Goal: Task Accomplishment & Management: Use online tool/utility

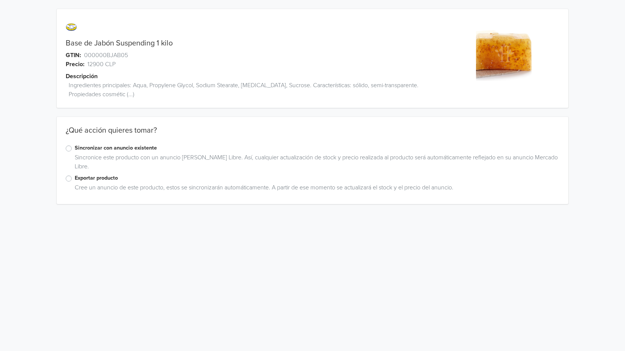
click at [75, 180] on label "Exportar producto" at bounding box center [317, 178] width 485 height 8
click at [0, 0] on input "Exportar producto" at bounding box center [0, 0] width 0 height 0
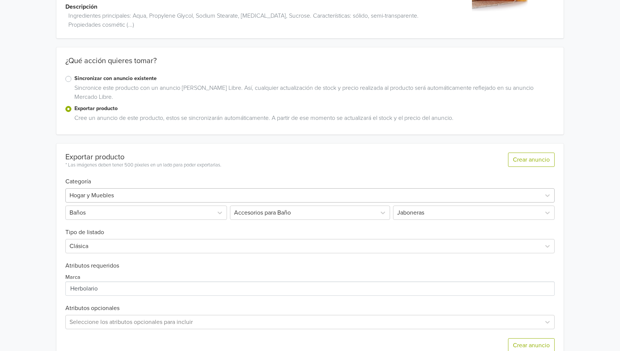
scroll to position [89, 0]
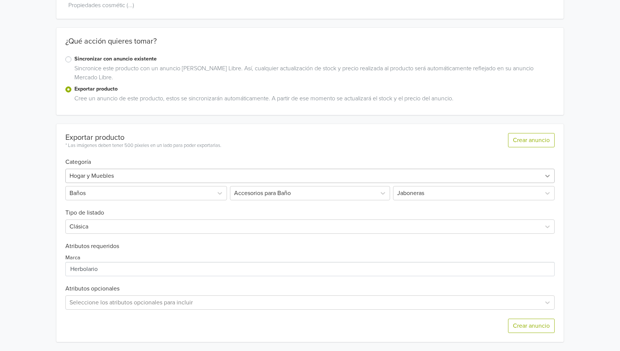
click at [548, 175] on icon at bounding box center [547, 176] width 8 height 8
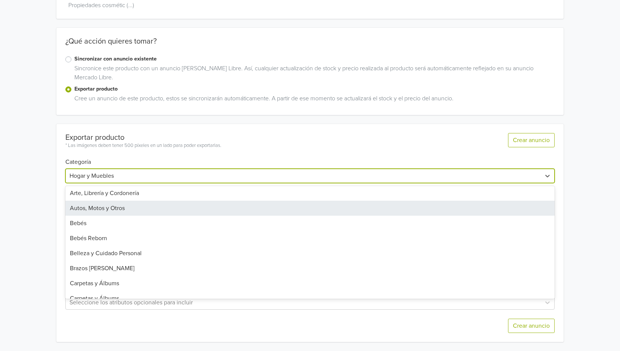
scroll to position [75, 0]
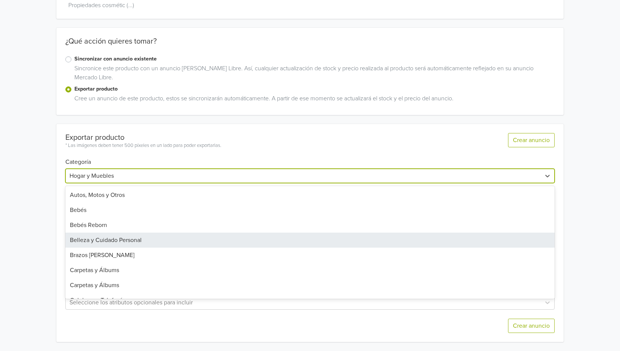
click at [228, 238] on div "Belleza y Cuidado Personal" at bounding box center [309, 239] width 489 height 15
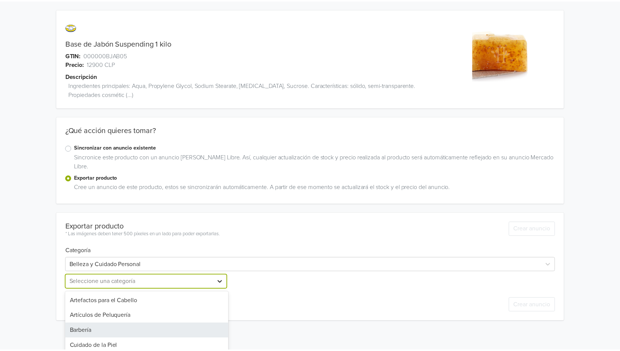
scroll to position [54, 0]
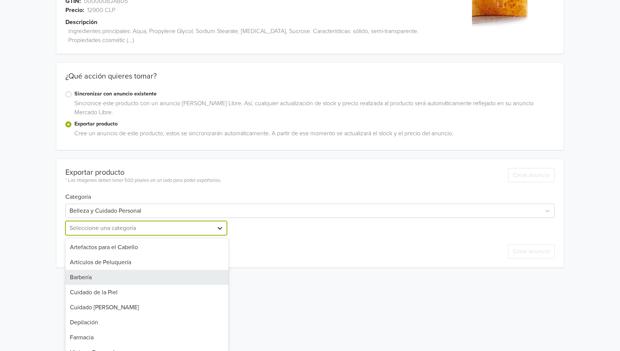
click at [221, 235] on div "13 results available. Use Up and Down to choose options, press Enter to select …" at bounding box center [146, 228] width 163 height 14
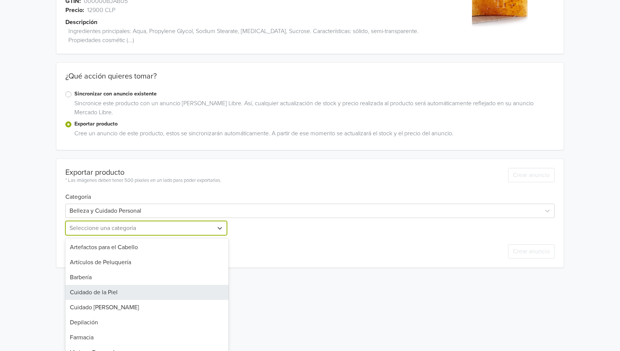
click at [184, 291] on div "Cuidado de la Piel" at bounding box center [146, 292] width 163 height 15
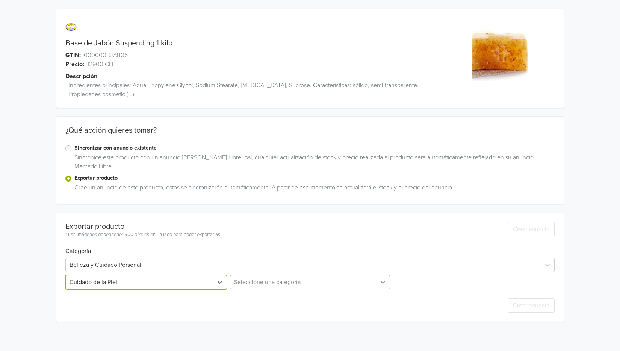
click at [386, 284] on div "Seleccione una categoría" at bounding box center [309, 282] width 163 height 14
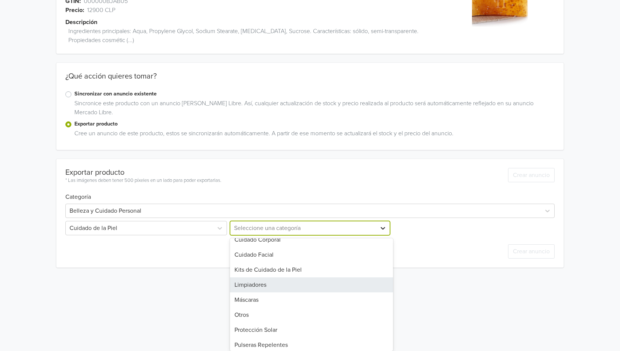
scroll to position [56, 0]
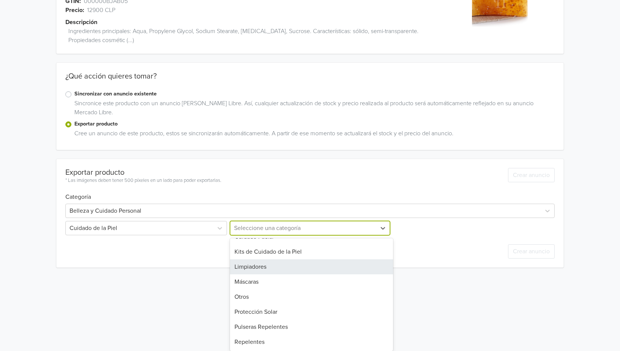
click at [381, 268] on div "Limpiadores" at bounding box center [311, 266] width 163 height 15
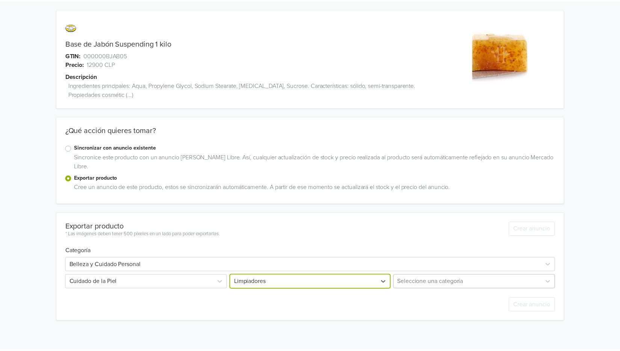
scroll to position [35, 0]
click at [485, 283] on div "Seleccione una categoría" at bounding box center [472, 282] width 163 height 14
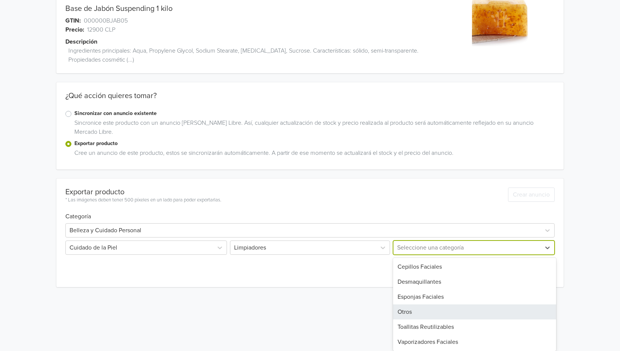
click at [473, 305] on div "Otros" at bounding box center [474, 311] width 163 height 15
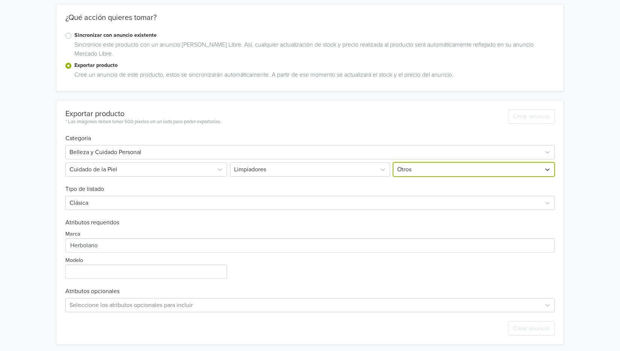
scroll to position [115, 0]
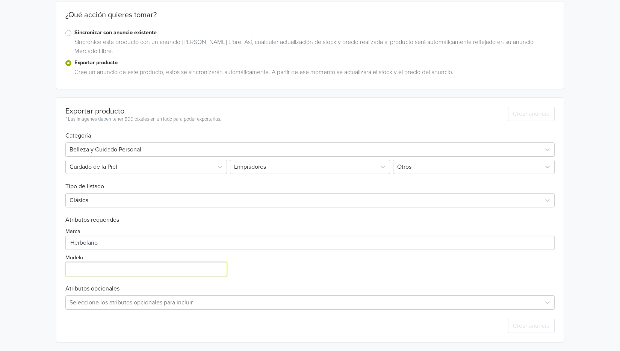
click at [218, 272] on input "Modelo" at bounding box center [146, 269] width 162 height 14
type input "Base de jabón"
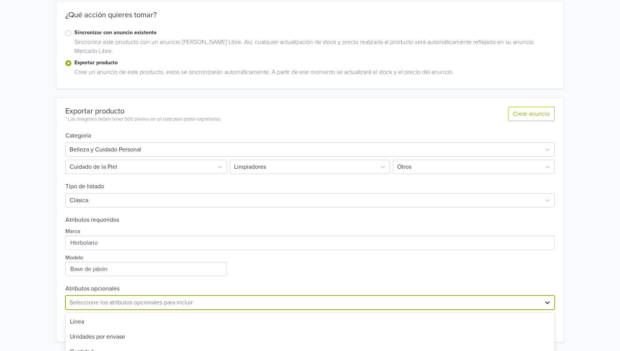
click at [546, 302] on div "14 results available. Use Up and Down to choose options, press Enter to select …" at bounding box center [309, 302] width 489 height 14
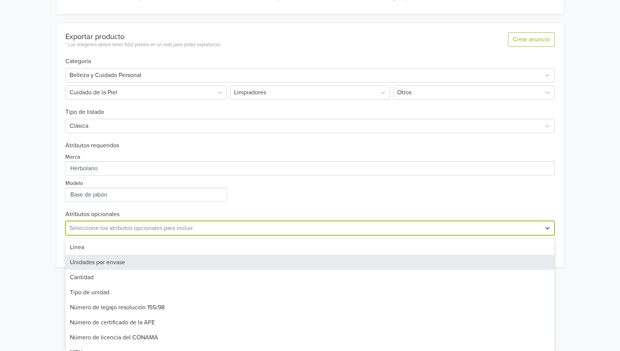
click at [176, 269] on div "Unidades por envase" at bounding box center [309, 262] width 489 height 15
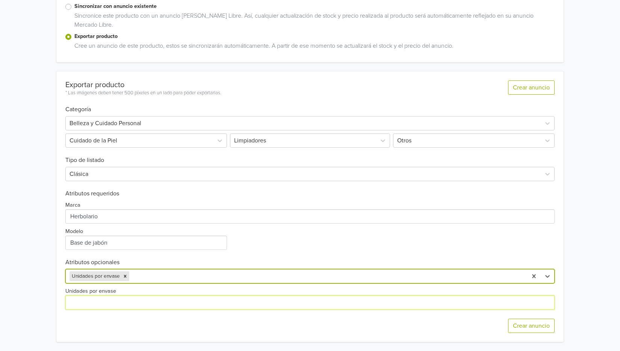
click at [187, 300] on input "Unidades por envase" at bounding box center [309, 302] width 489 height 14
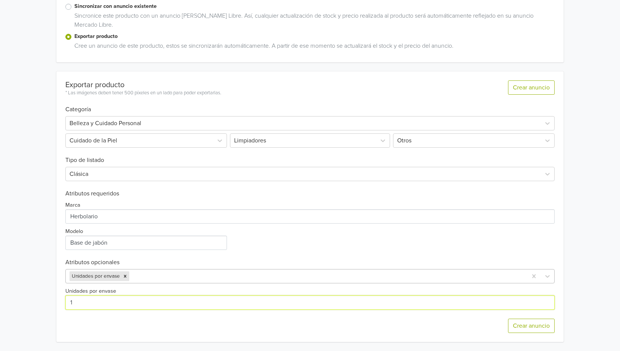
type input "1"
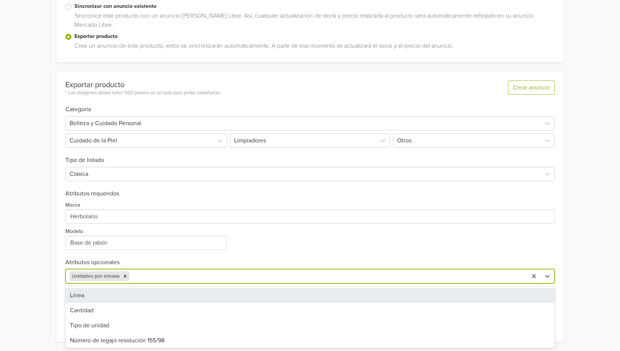
click at [203, 274] on div at bounding box center [327, 276] width 392 height 11
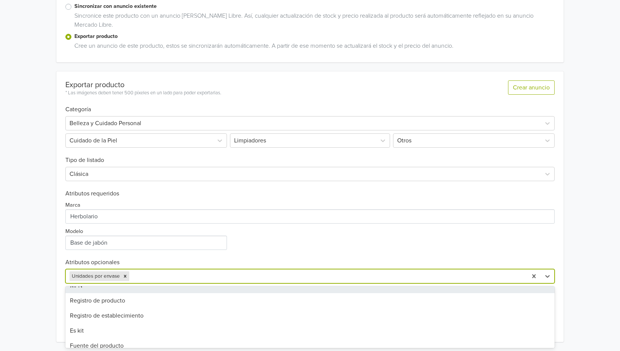
scroll to position [113, 0]
click at [213, 290] on div "Registro de producto" at bounding box center [309, 287] width 489 height 15
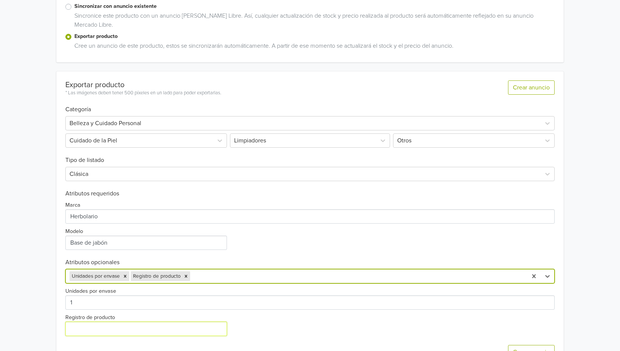
click at [190, 332] on input "Registro de producto" at bounding box center [146, 329] width 162 height 14
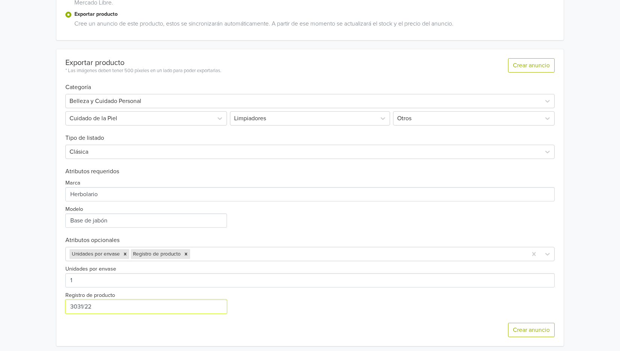
scroll to position [168, 0]
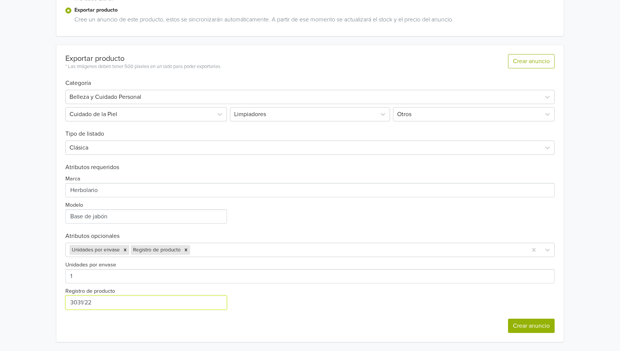
type input "3031/22"
click at [525, 326] on button "Crear anuncio" at bounding box center [531, 325] width 47 height 14
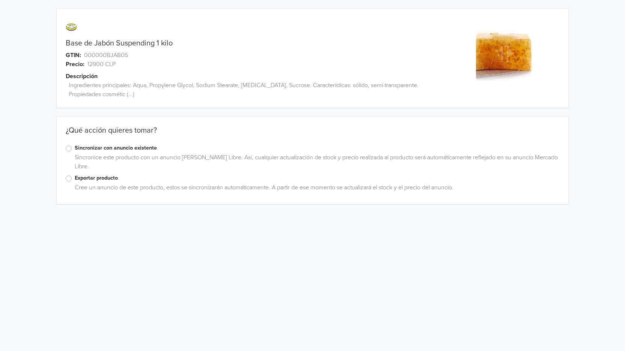
click at [75, 178] on label "Exportar producto" at bounding box center [317, 178] width 485 height 8
click at [0, 0] on input "Exportar producto" at bounding box center [0, 0] width 0 height 0
click at [75, 176] on label "Exportar producto" at bounding box center [317, 178] width 485 height 8
click at [0, 0] on input "Exportar producto" at bounding box center [0, 0] width 0 height 0
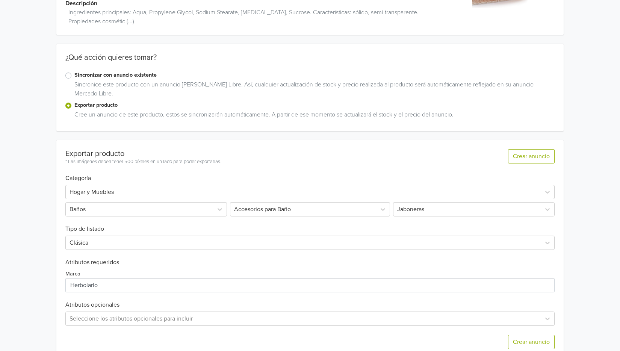
scroll to position [75, 0]
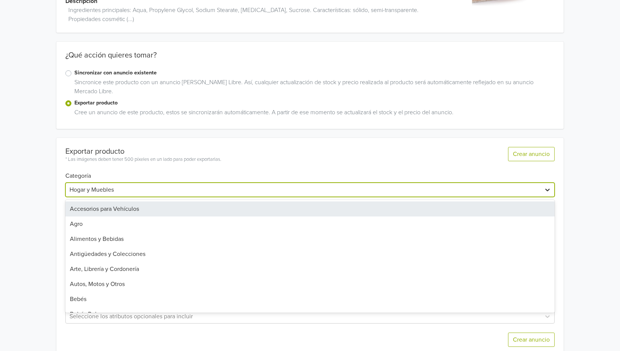
click at [541, 187] on div at bounding box center [547, 190] width 14 height 14
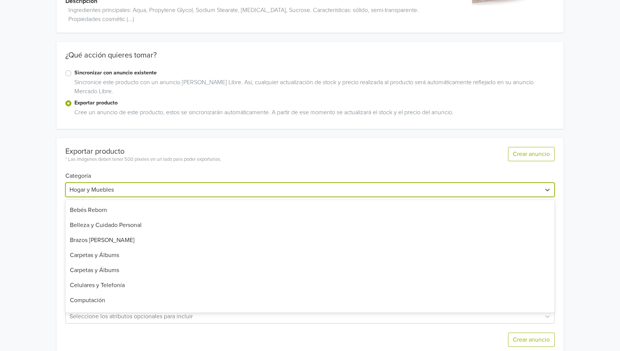
scroll to position [113, 0]
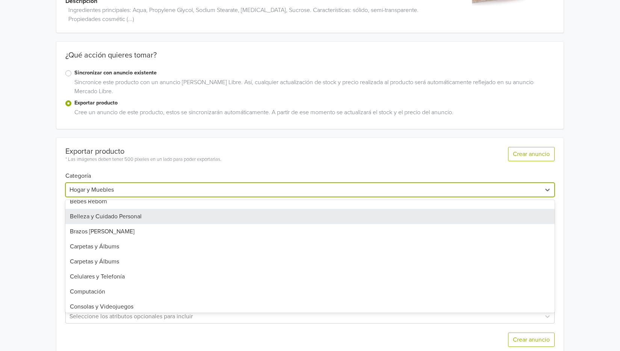
click at [217, 219] on div "Belleza y Cuidado Personal" at bounding box center [309, 216] width 489 height 15
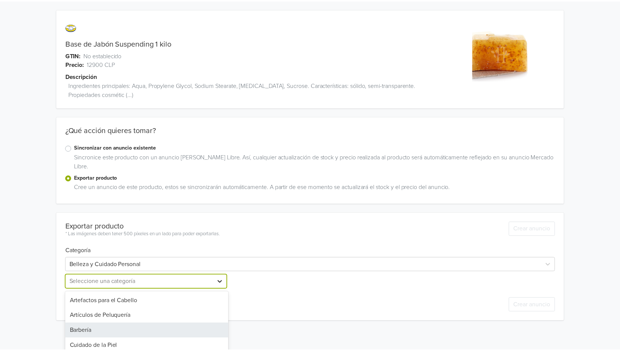
scroll to position [54, 0]
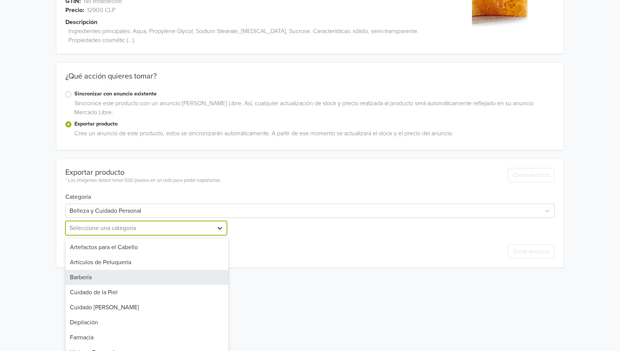
click at [219, 235] on div "13 results available. Use Up and Down to choose options, press Enter to select …" at bounding box center [146, 228] width 163 height 14
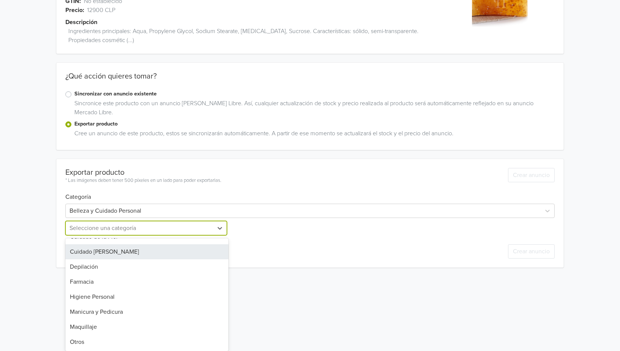
scroll to position [75, 0]
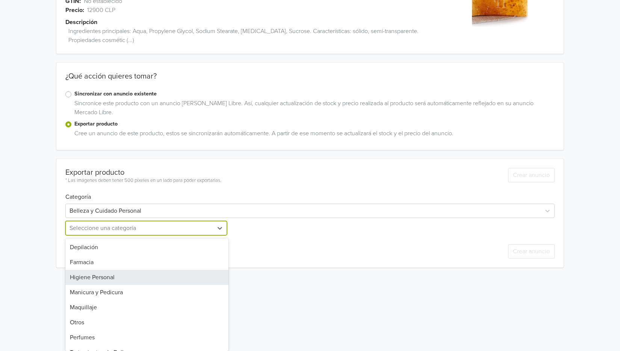
click at [180, 276] on div "Higiene Personal" at bounding box center [146, 277] width 163 height 15
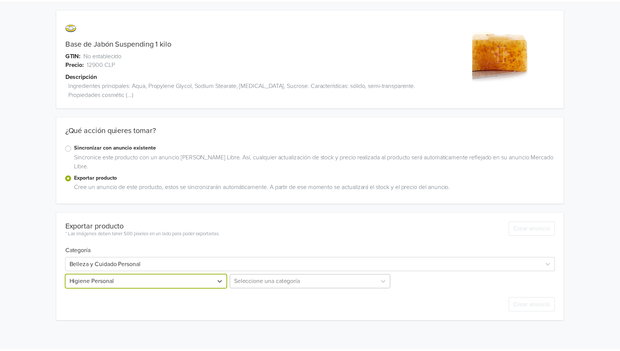
scroll to position [54, 0]
click at [293, 281] on div "Seleccione una categoría" at bounding box center [309, 282] width 163 height 14
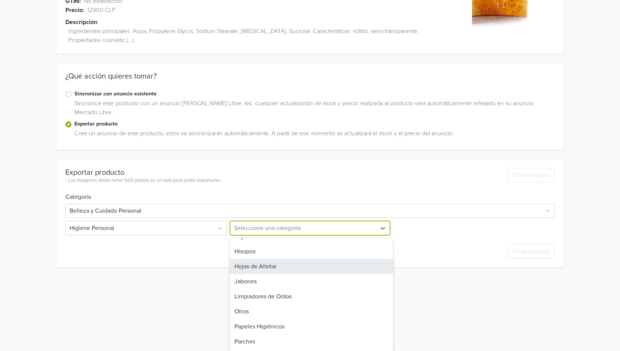
scroll to position [113, 0]
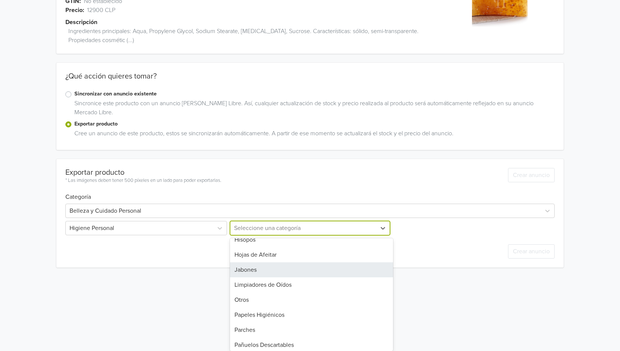
click at [316, 269] on div "Jabones" at bounding box center [311, 269] width 163 height 15
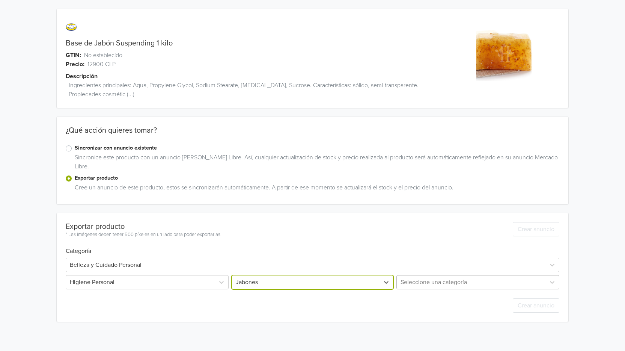
click at [466, 283] on div at bounding box center [471, 282] width 141 height 11
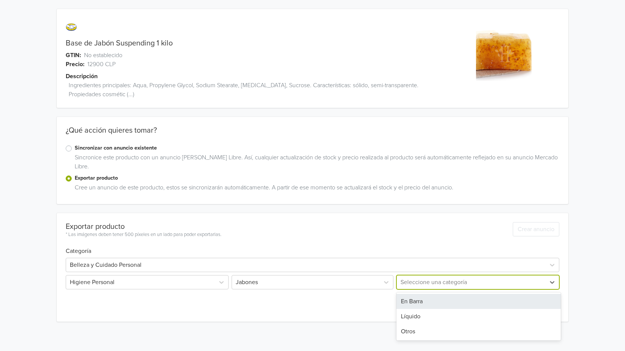
click at [460, 302] on div "En Barra" at bounding box center [479, 301] width 165 height 15
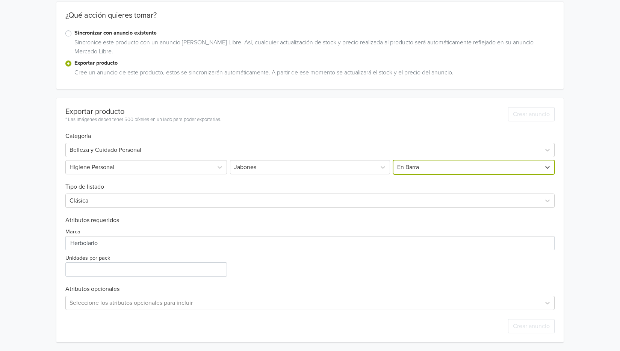
scroll to position [115, 0]
click at [199, 274] on input "Unidades por pack" at bounding box center [146, 269] width 162 height 14
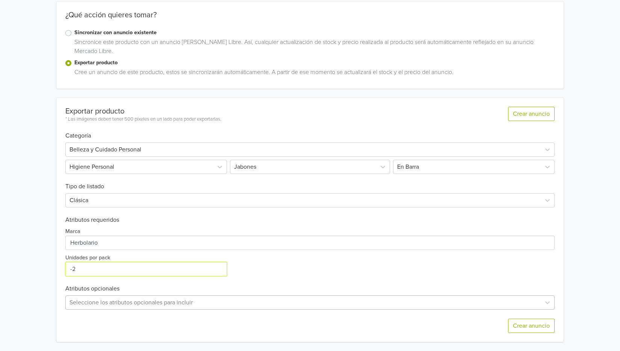
type input "-2"
click at [418, 303] on div "Seleccione los atributos opcionales para incluir" at bounding box center [309, 302] width 489 height 14
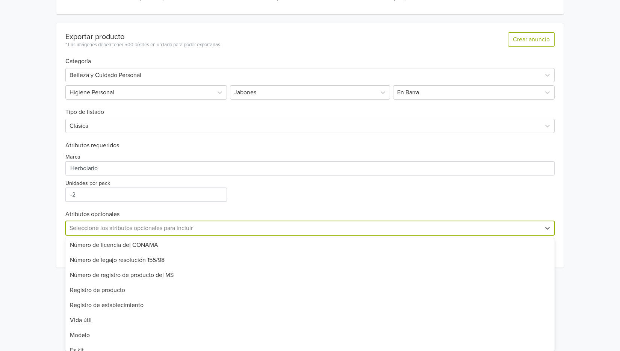
scroll to position [225, 0]
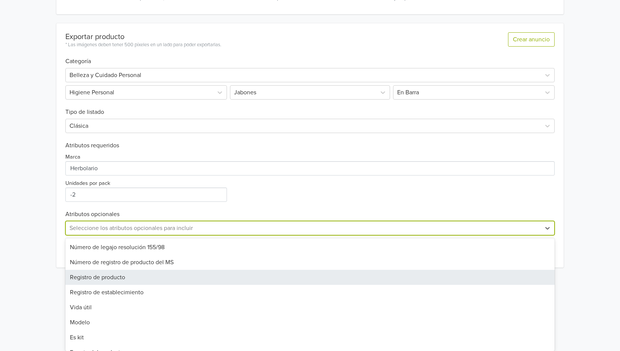
click at [150, 276] on div "Registro de producto" at bounding box center [309, 277] width 489 height 15
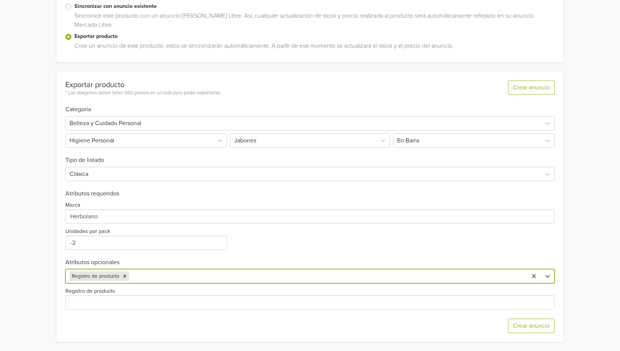
scroll to position [142, 0]
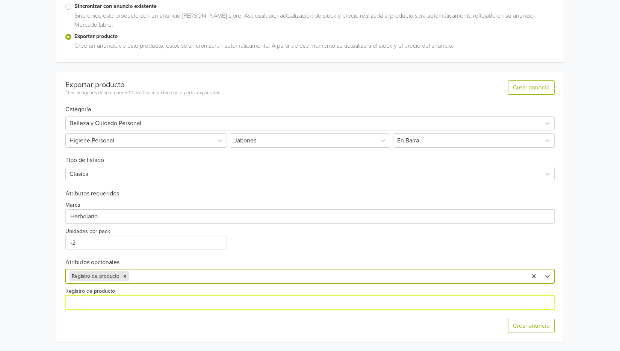
click at [154, 299] on input "Registro de producto" at bounding box center [309, 302] width 489 height 14
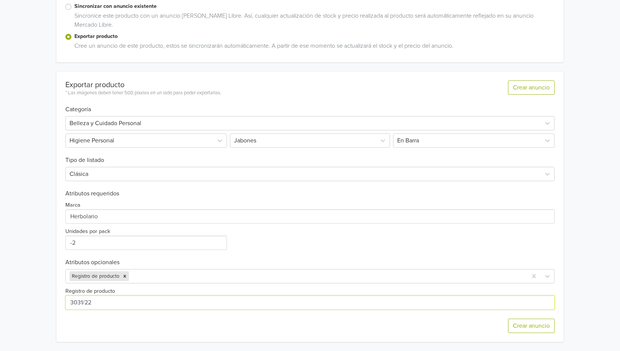
type input "3031/22"
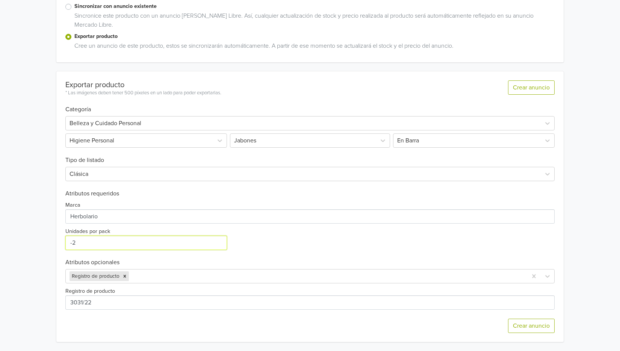
drag, startPoint x: 116, startPoint y: 243, endPoint x: 38, endPoint y: 238, distance: 79.0
click at [38, 238] on div "Base de Jabón Suspending 1 kilo GTIN: No establecido Precio: 12900 CLP Descripc…" at bounding box center [310, 104] width 608 height 492
type input "1"
click at [286, 249] on div "Marca Unidades por pack 1" at bounding box center [309, 223] width 489 height 53
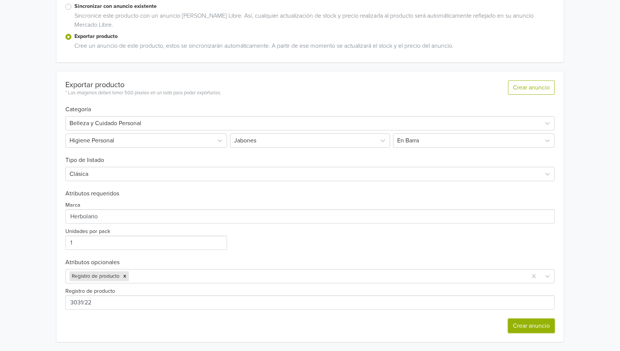
click at [527, 325] on button "Crear anuncio" at bounding box center [531, 325] width 47 height 14
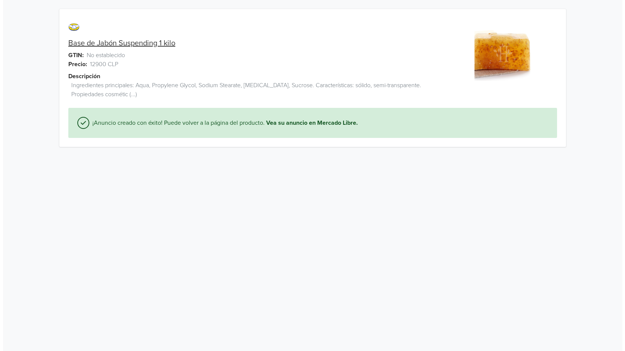
scroll to position [0, 0]
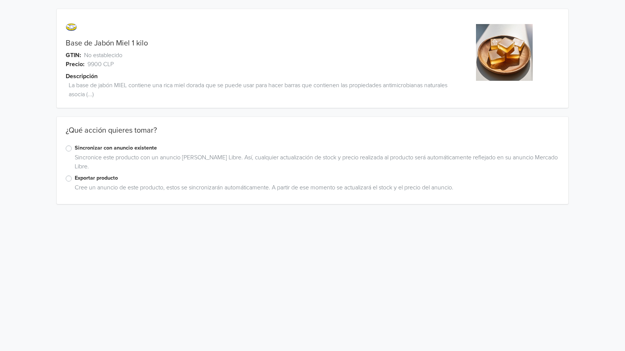
click at [75, 179] on label "Exportar producto" at bounding box center [317, 178] width 485 height 8
click at [0, 0] on input "Exportar producto" at bounding box center [0, 0] width 0 height 0
click at [546, 266] on div at bounding box center [553, 265] width 14 height 14
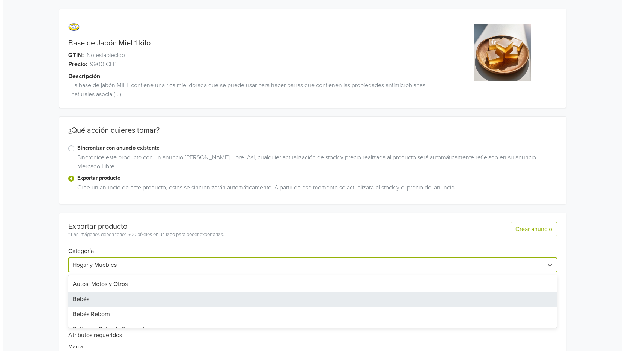
scroll to position [113, 0]
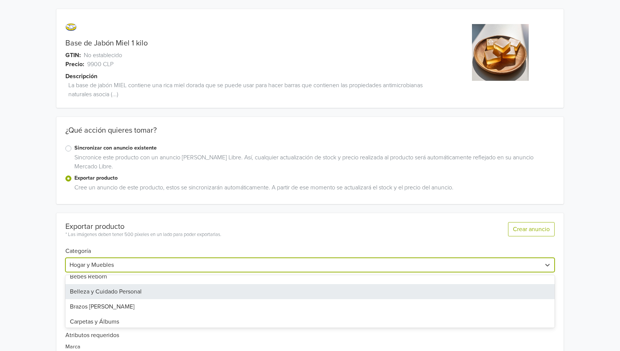
click at [253, 292] on div "Belleza y Cuidado Personal" at bounding box center [309, 291] width 489 height 15
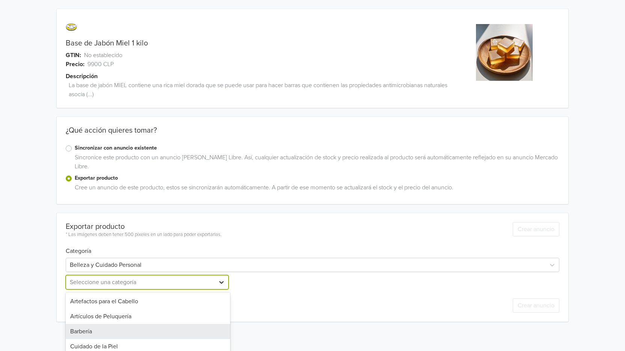
click at [220, 284] on div "13 results available. Use Up and Down to choose options, press Enter to select …" at bounding box center [148, 282] width 165 height 14
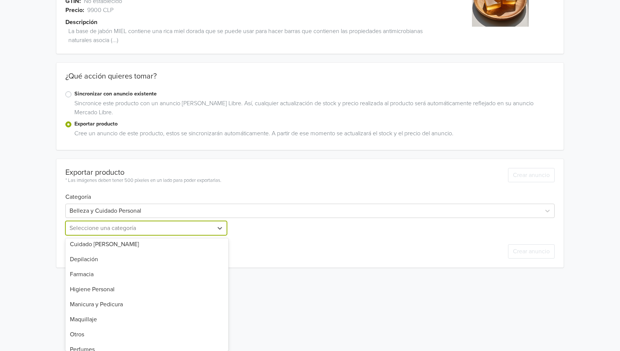
scroll to position [75, 0]
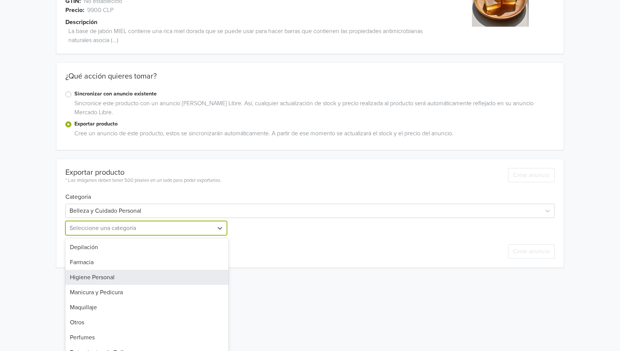
click at [180, 274] on div "Higiene Personal" at bounding box center [146, 277] width 163 height 15
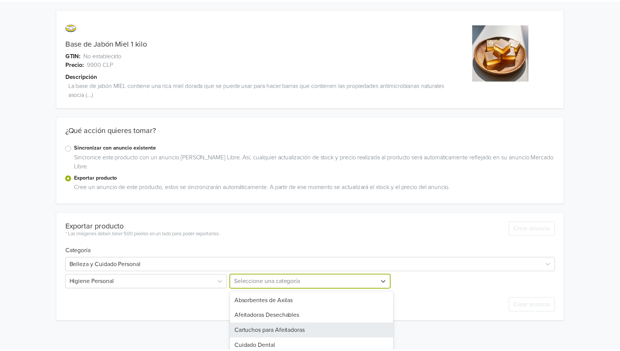
scroll to position [54, 0]
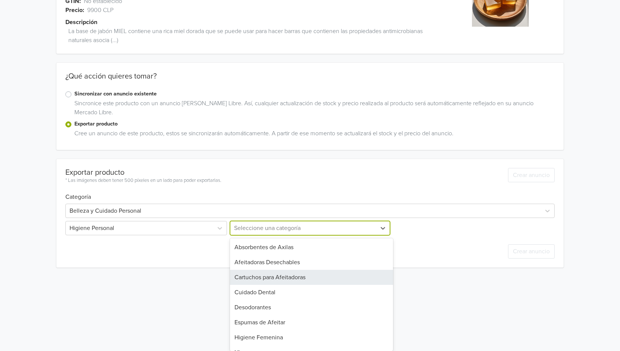
click at [306, 235] on div "19 results available. Use Up and Down to choose options, press Enter to select …" at bounding box center [309, 228] width 163 height 14
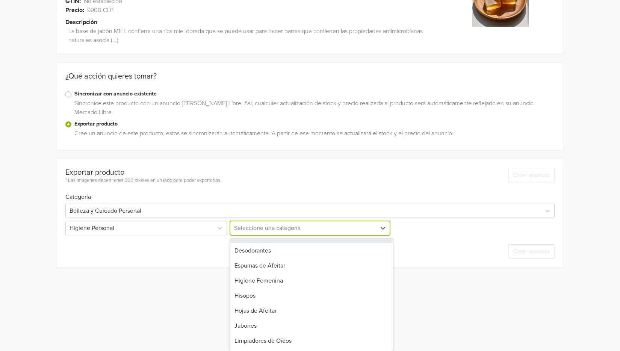
scroll to position [75, 0]
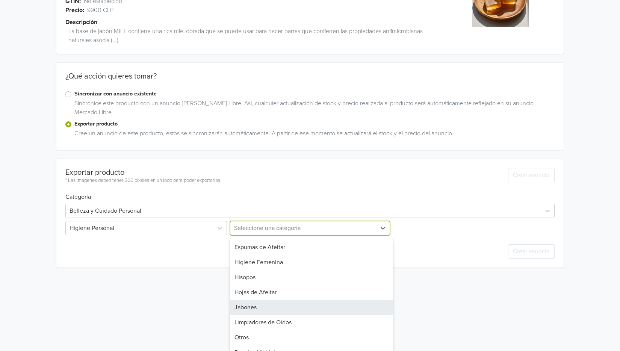
click at [306, 305] on div "Jabones" at bounding box center [311, 307] width 163 height 15
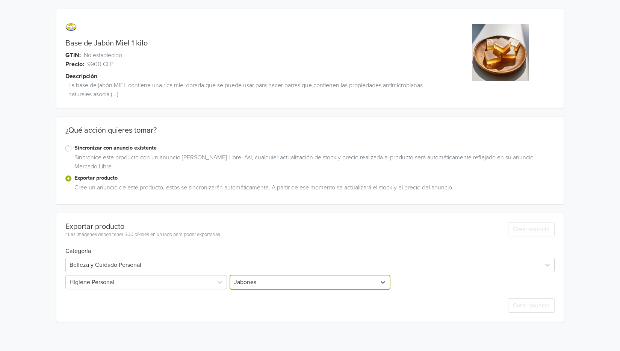
scroll to position [0, 0]
click at [462, 283] on div at bounding box center [471, 282] width 141 height 11
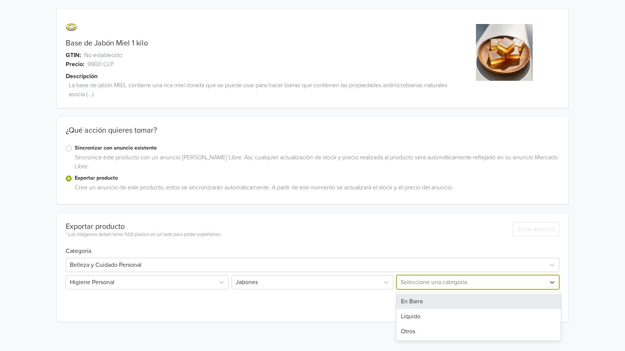
click at [463, 305] on div "En Barra" at bounding box center [479, 301] width 165 height 15
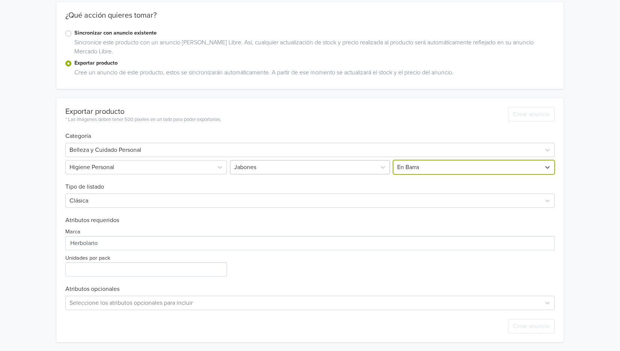
scroll to position [115, 0]
click at [159, 268] on input "Unidades por pack" at bounding box center [146, 269] width 162 height 14
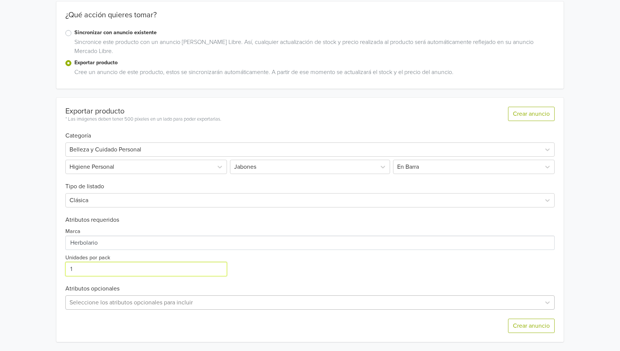
type input "1"
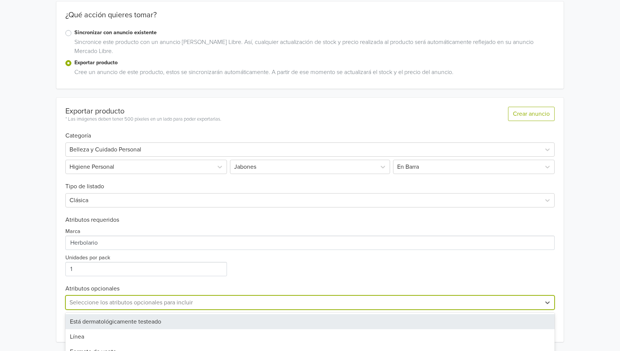
scroll to position [190, 0]
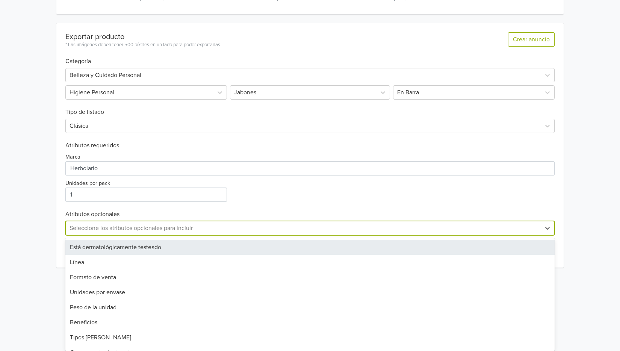
click at [252, 235] on div "35 results available. Use Up and Down to choose options, press Enter to select …" at bounding box center [309, 228] width 489 height 14
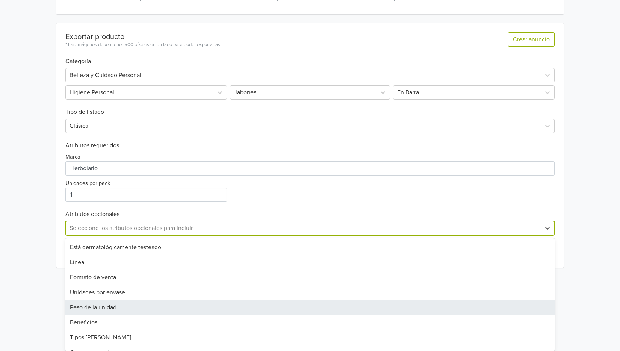
scroll to position [38, 0]
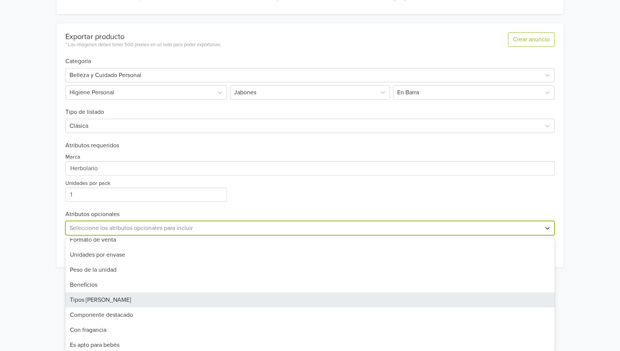
click at [247, 303] on div "Tipos [PERSON_NAME]" at bounding box center [309, 299] width 489 height 15
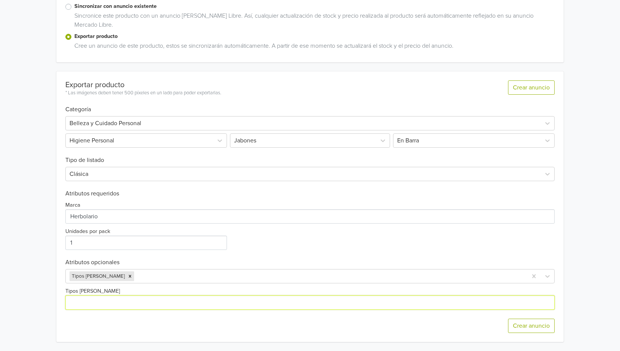
click at [232, 300] on input "Tipos [PERSON_NAME]" at bounding box center [309, 302] width 489 height 14
type input "todo tipo [PERSON_NAME]"
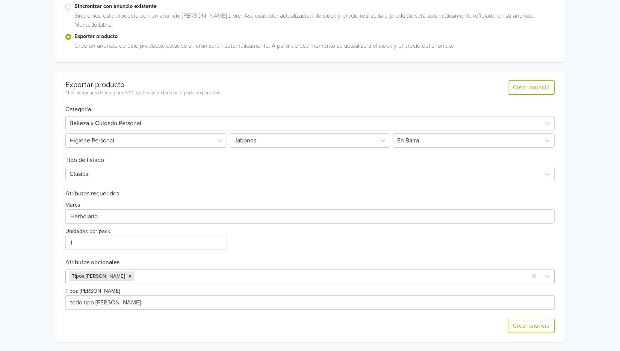
click at [198, 276] on div at bounding box center [330, 276] width 388 height 11
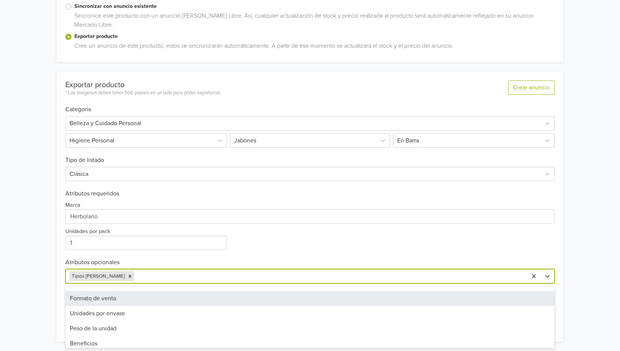
scroll to position [38, 0]
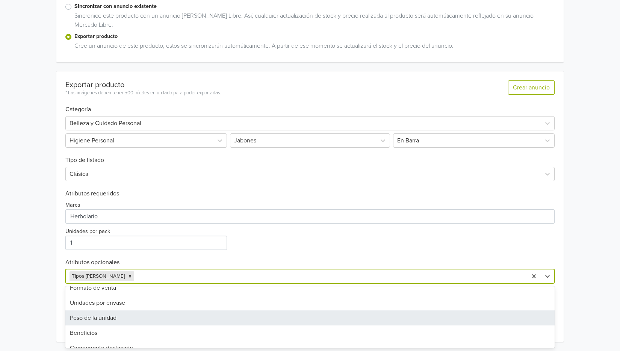
click at [211, 321] on div "Peso de la unidad" at bounding box center [309, 317] width 489 height 15
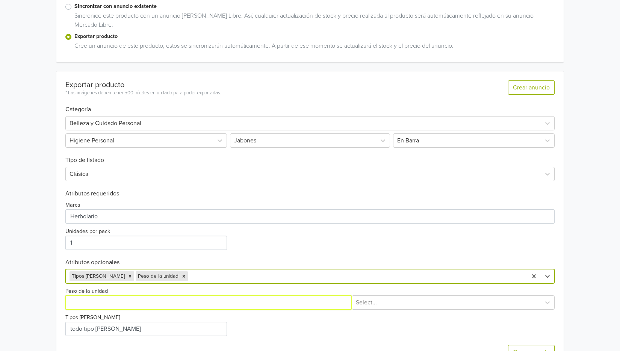
click at [221, 301] on input "Peso de la unidad" at bounding box center [208, 302] width 286 height 14
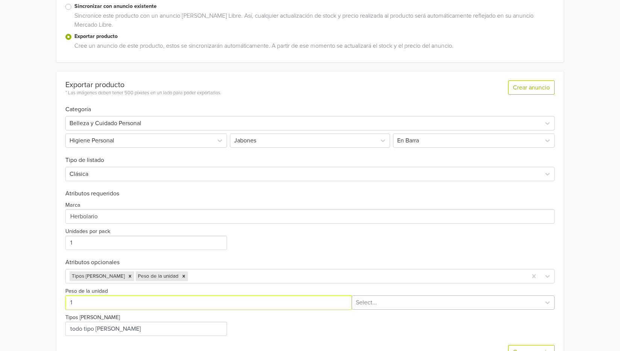
type input "1"
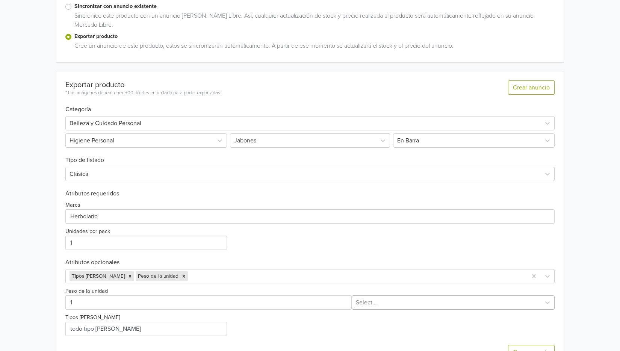
click at [394, 303] on div at bounding box center [446, 302] width 181 height 11
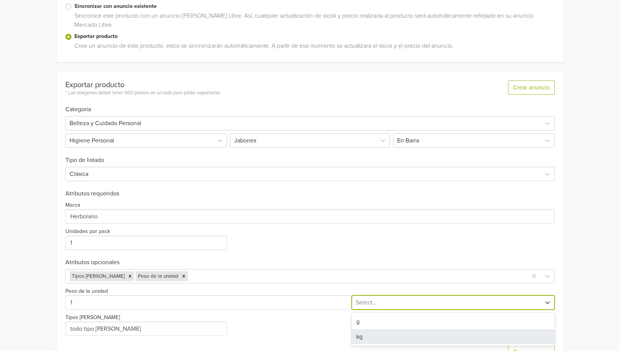
click at [392, 337] on div "kg" at bounding box center [453, 336] width 203 height 15
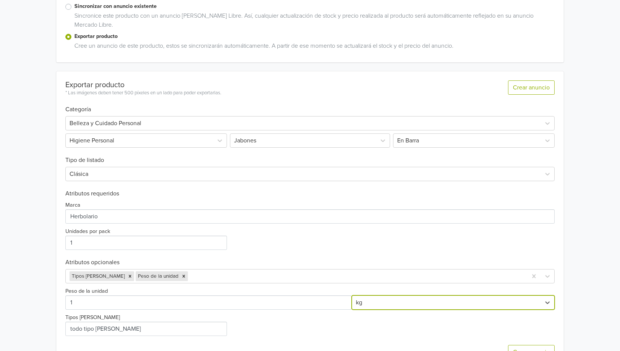
scroll to position [168, 0]
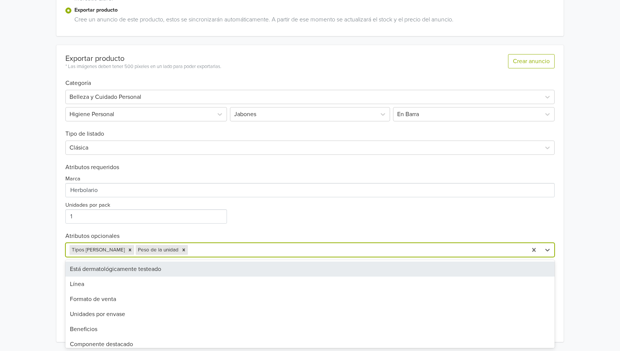
click at [208, 250] on div at bounding box center [356, 250] width 334 height 11
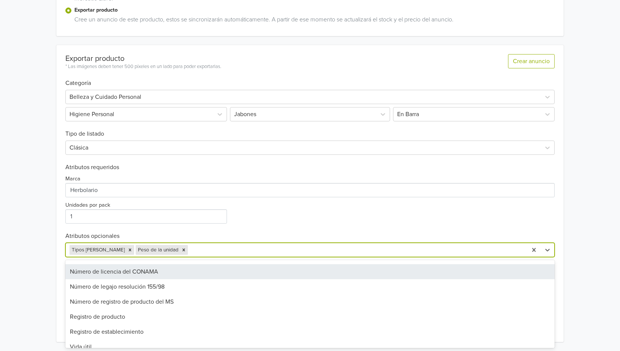
scroll to position [188, 0]
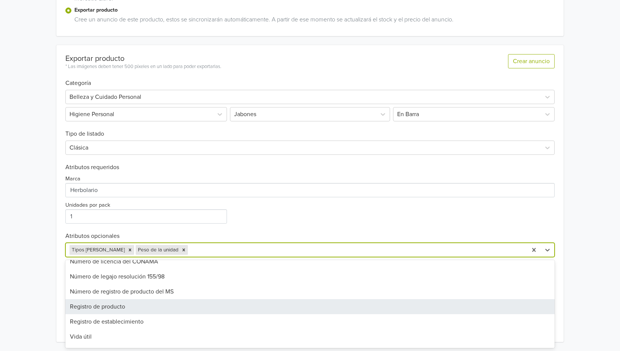
click at [174, 307] on div "Registro de producto" at bounding box center [309, 306] width 489 height 15
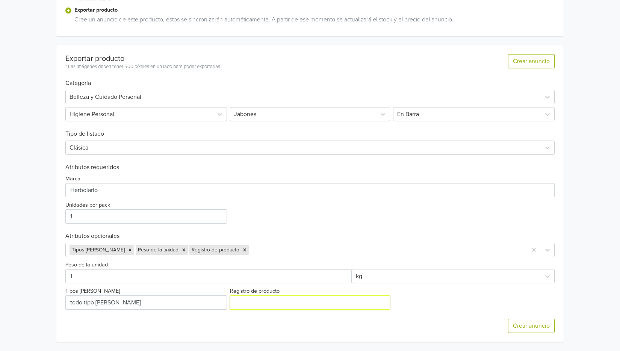
click at [289, 302] on input "Registro de producto" at bounding box center [310, 302] width 160 height 14
type input "3031/22"
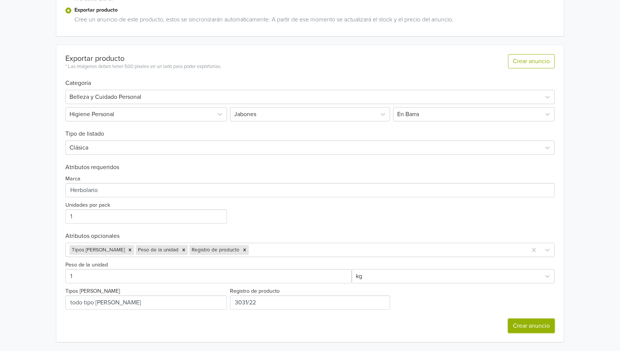
click at [543, 328] on button "Crear anuncio" at bounding box center [531, 325] width 47 height 14
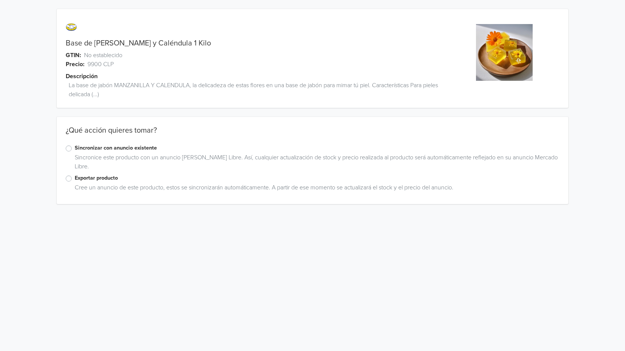
click at [75, 181] on label "Exportar producto" at bounding box center [317, 178] width 485 height 8
click at [0, 0] on input "Exportar producto" at bounding box center [0, 0] width 0 height 0
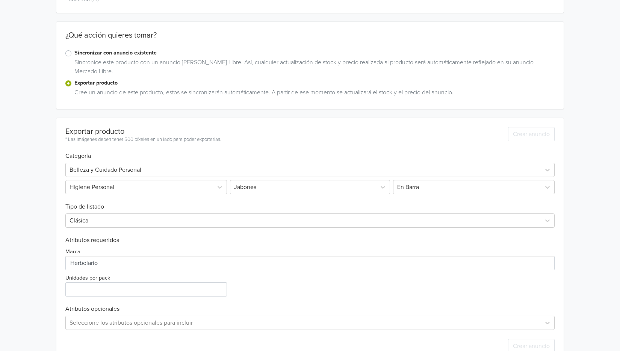
scroll to position [115, 0]
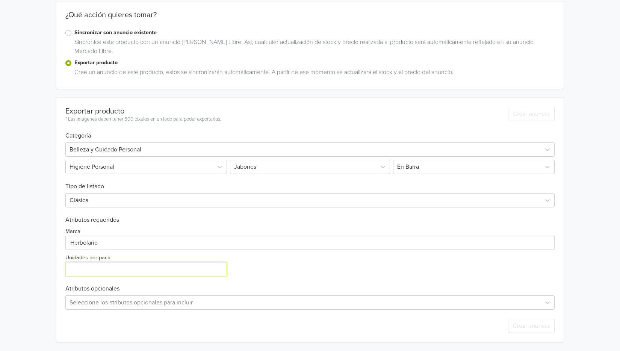
click at [188, 271] on input "Unidades por pack" at bounding box center [146, 269] width 162 height 14
type input "1"
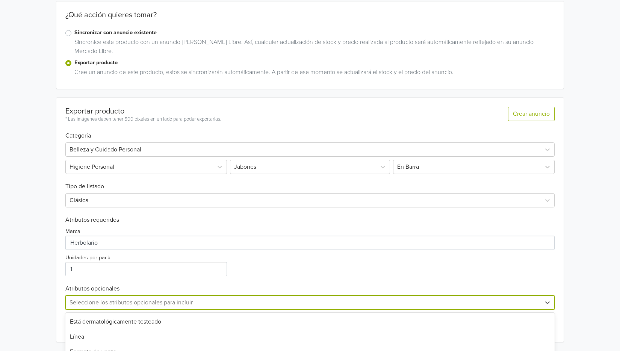
scroll to position [190, 0]
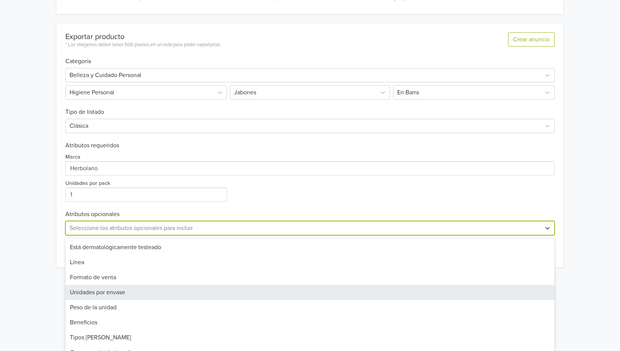
click at [221, 235] on div "35 results available. Use Up and Down to choose options, press Enter to select …" at bounding box center [309, 228] width 489 height 14
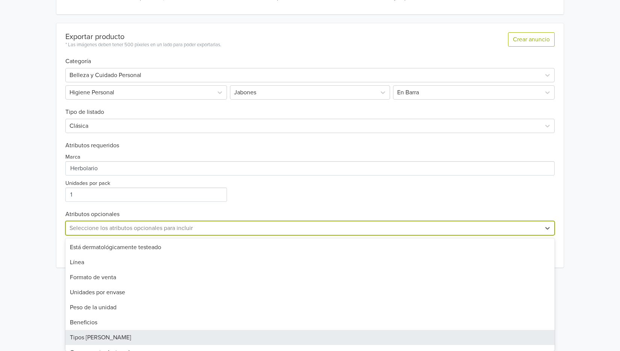
click at [220, 340] on div "Tipos [PERSON_NAME]" at bounding box center [309, 337] width 489 height 15
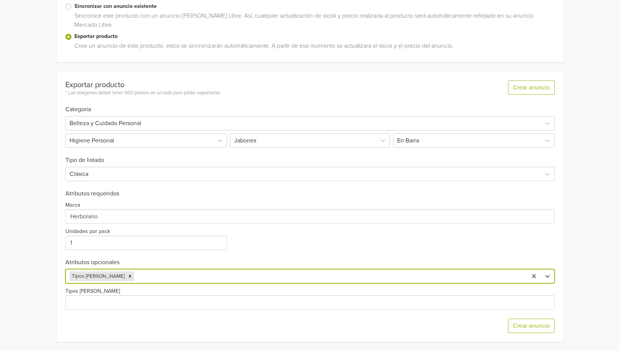
scroll to position [142, 0]
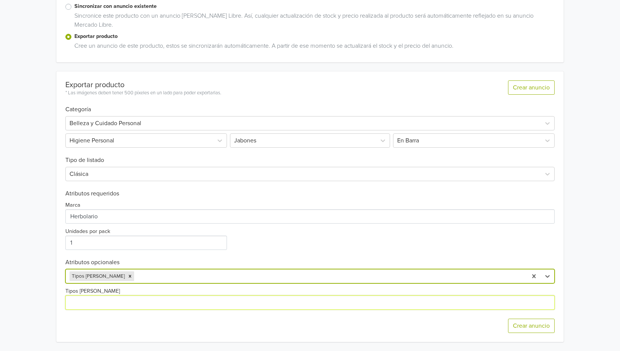
click at [234, 302] on input "Tipos [PERSON_NAME]" at bounding box center [309, 302] width 489 height 14
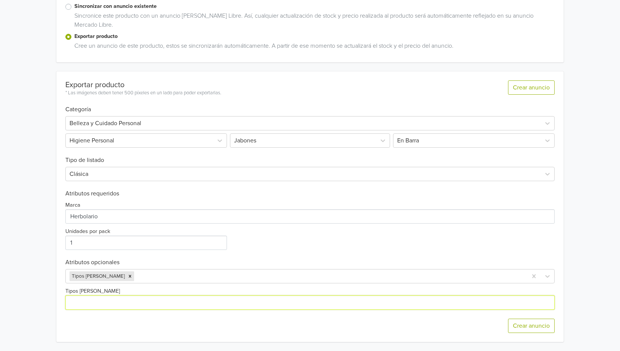
type input "todo tipo [PERSON_NAME]"
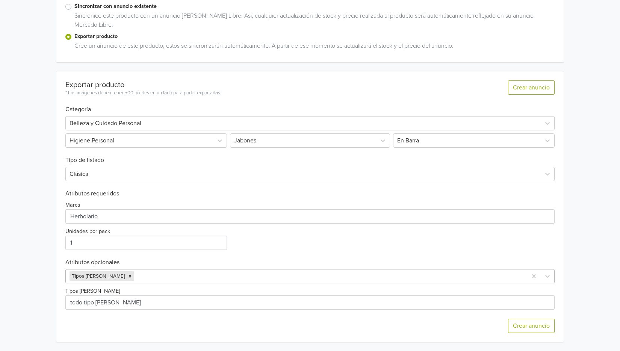
click at [203, 275] on div at bounding box center [330, 276] width 388 height 11
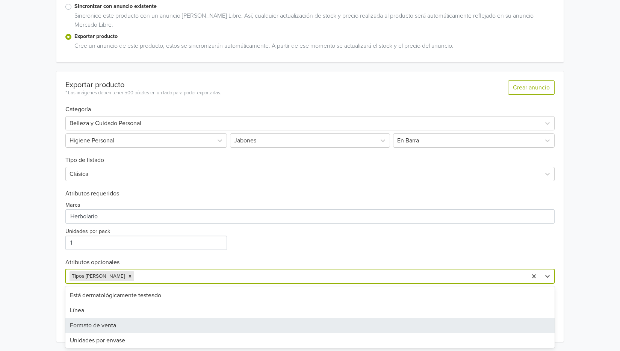
click at [198, 320] on div "Formato de venta" at bounding box center [309, 325] width 489 height 15
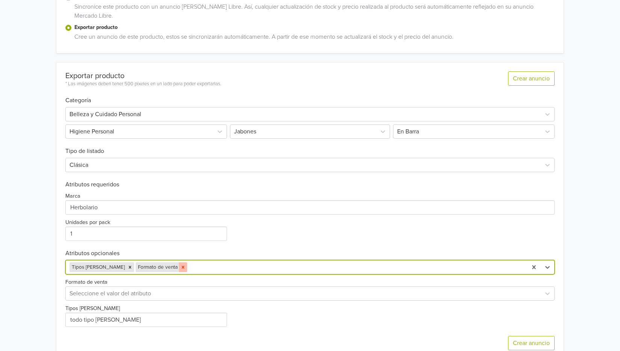
click at [179, 270] on div "Remove Formato de venta" at bounding box center [183, 267] width 8 height 10
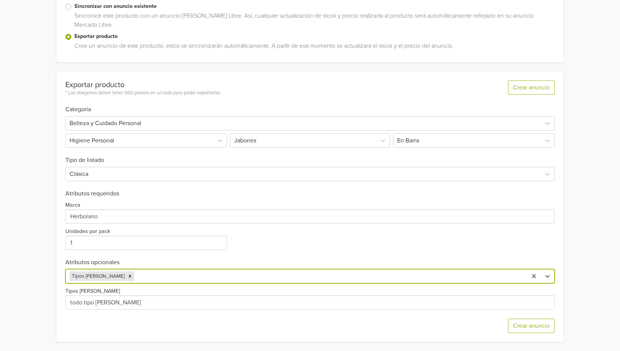
scroll to position [142, 0]
click at [195, 276] on div at bounding box center [330, 276] width 388 height 11
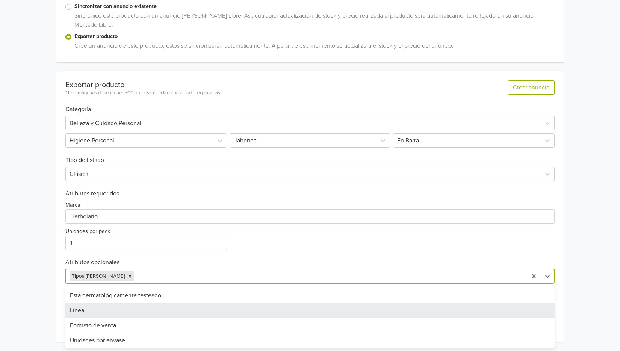
scroll to position [38, 0]
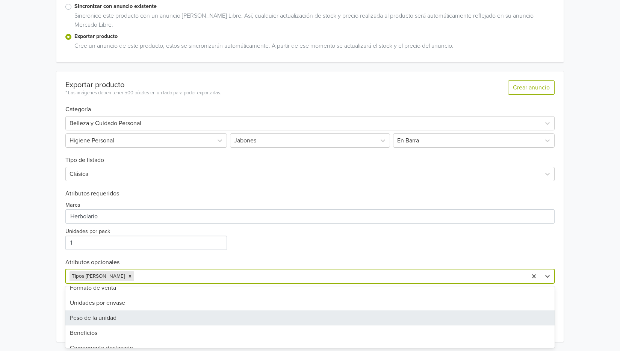
click at [213, 319] on div "Peso de la unidad" at bounding box center [309, 317] width 489 height 15
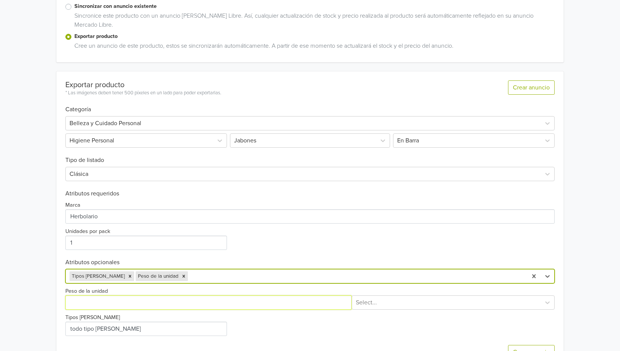
click at [223, 302] on input "Peso de la unidad" at bounding box center [208, 302] width 286 height 14
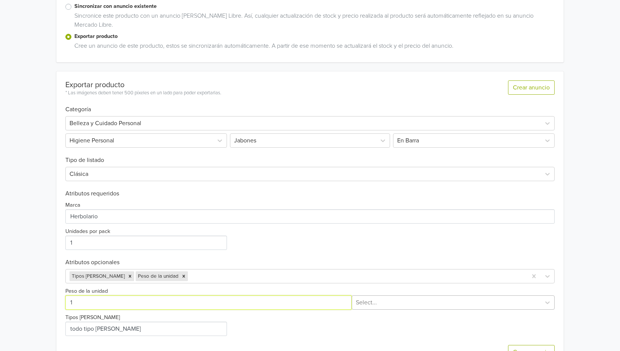
type input "1"
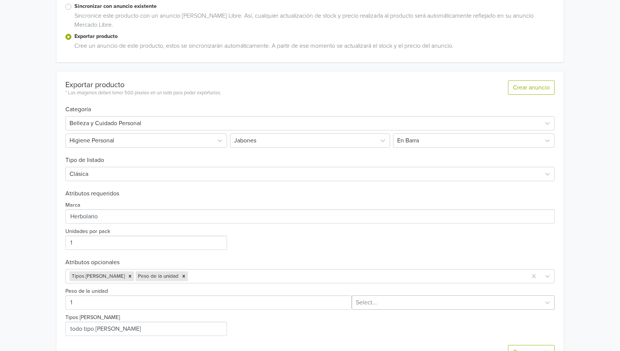
click at [431, 302] on div at bounding box center [446, 302] width 181 height 11
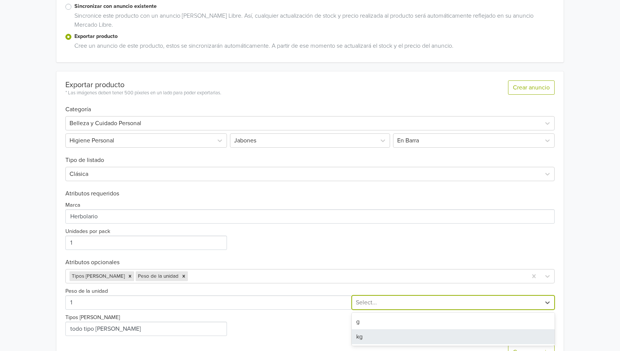
click at [421, 334] on div "kg" at bounding box center [453, 336] width 203 height 15
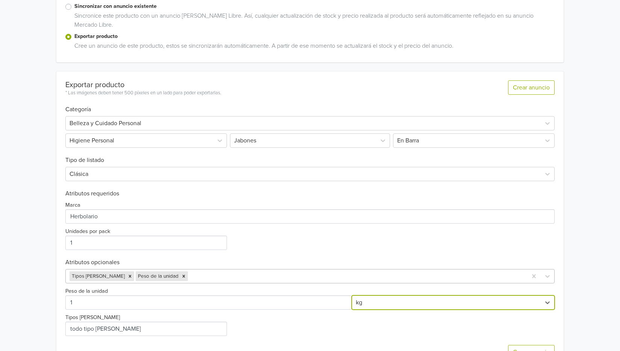
scroll to position [168, 0]
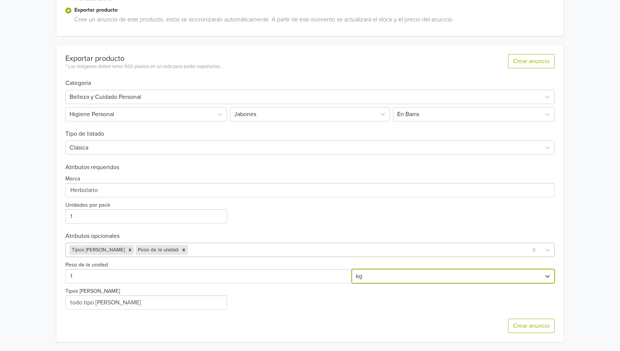
click at [292, 257] on div "Tipos [PERSON_NAME] Peso de la unidad" at bounding box center [309, 250] width 489 height 14
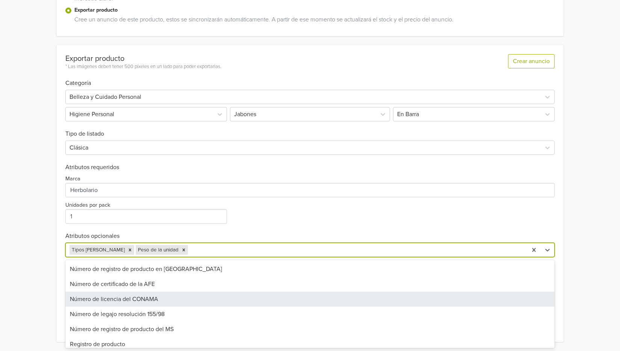
scroll to position [188, 0]
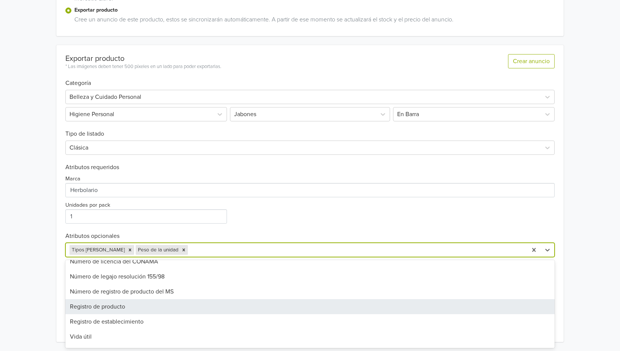
click at [251, 311] on div "Registro de producto" at bounding box center [309, 306] width 489 height 15
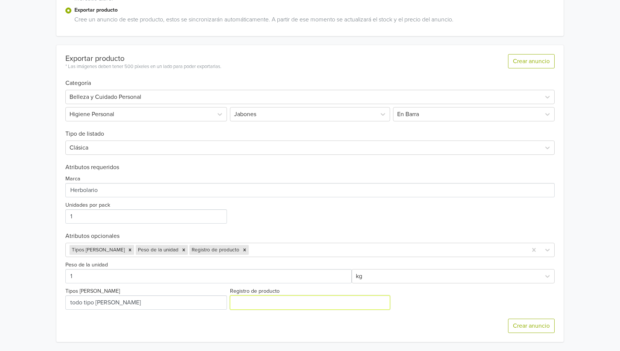
click at [288, 297] on input "Registro de producto" at bounding box center [310, 302] width 160 height 14
type input "3031/22"
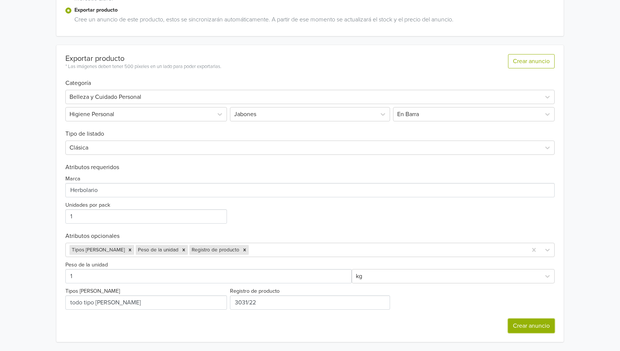
click at [524, 326] on button "Crear anuncio" at bounding box center [531, 325] width 47 height 14
